Goal: Task Accomplishment & Management: Manage account settings

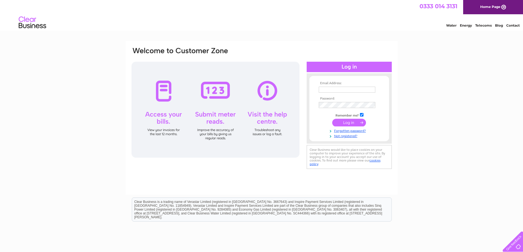
click at [338, 87] on input "text" at bounding box center [347, 90] width 57 height 6
type input "matt@pineappleexpress.rocks"
click at [351, 124] on input "submit" at bounding box center [349, 124] width 34 height 8
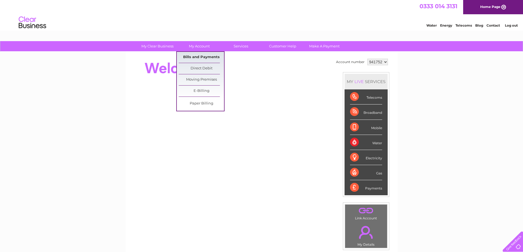
click at [209, 58] on link "Bills and Payments" at bounding box center [201, 57] width 45 height 11
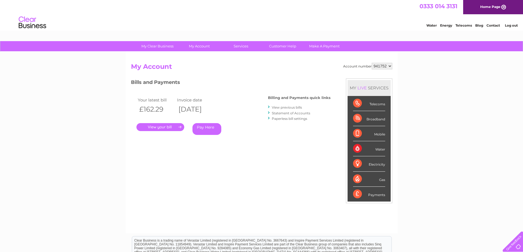
click at [168, 127] on link "." at bounding box center [161, 127] width 48 height 8
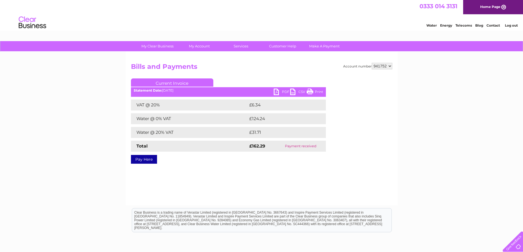
click at [280, 90] on link "PDF" at bounding box center [282, 93] width 16 height 8
